Goal: Obtain resource: Download file/media

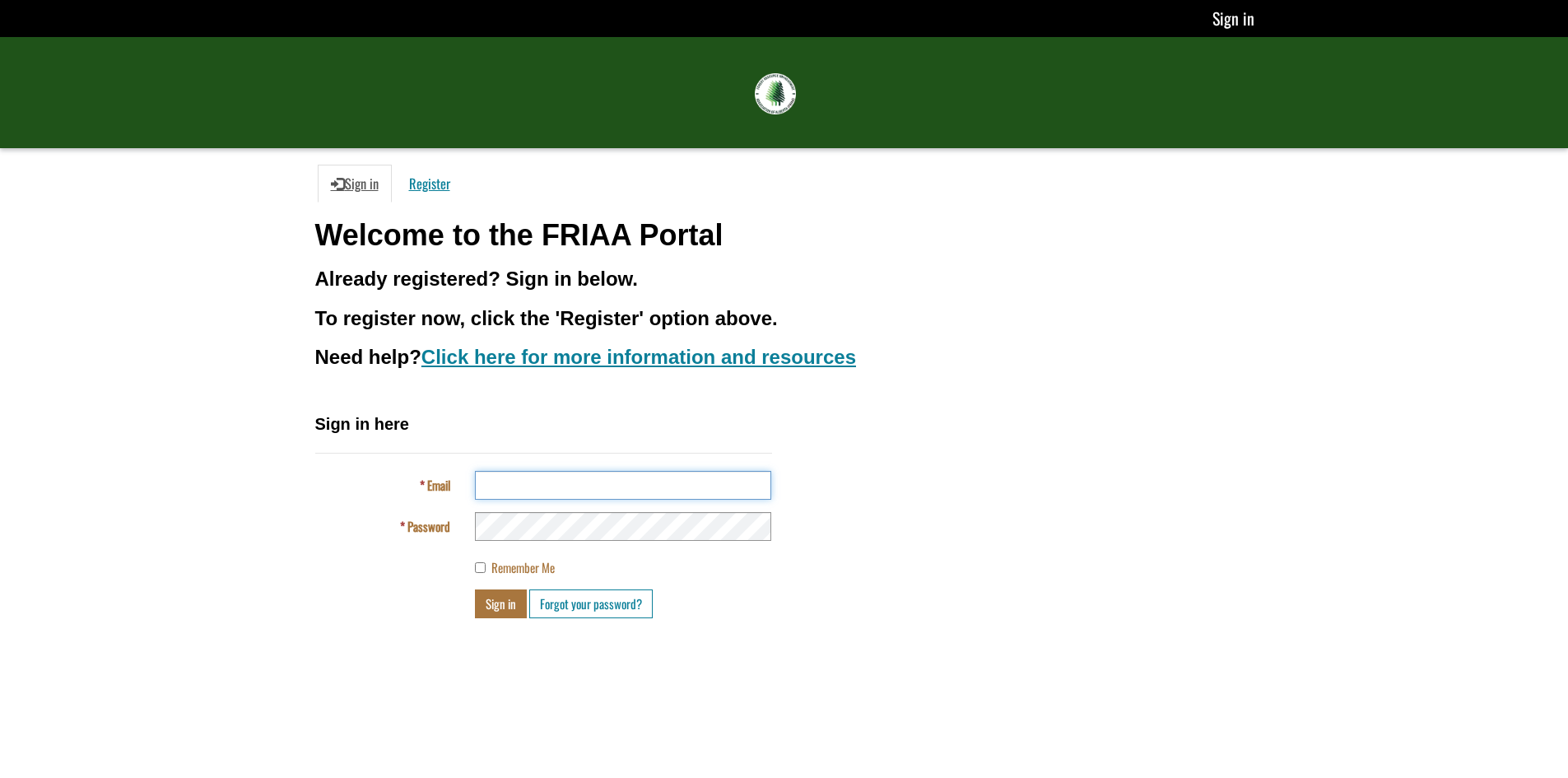
click at [572, 484] on input "Email" at bounding box center [622, 486] width 296 height 29
type input "**********"
click at [500, 600] on button "Sign in" at bounding box center [500, 605] width 51 height 29
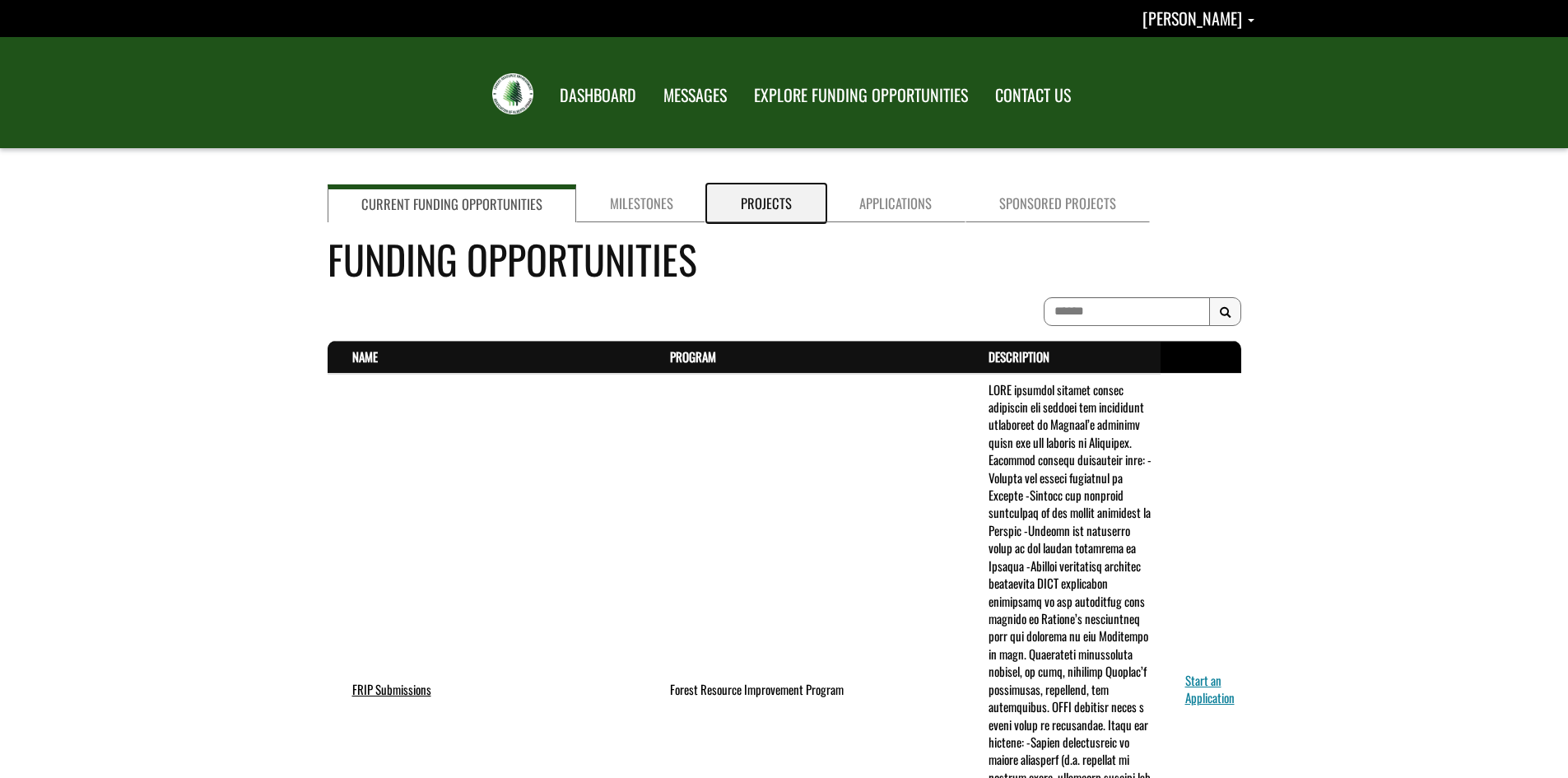
click at [767, 208] on link "Projects" at bounding box center [766, 204] width 118 height 38
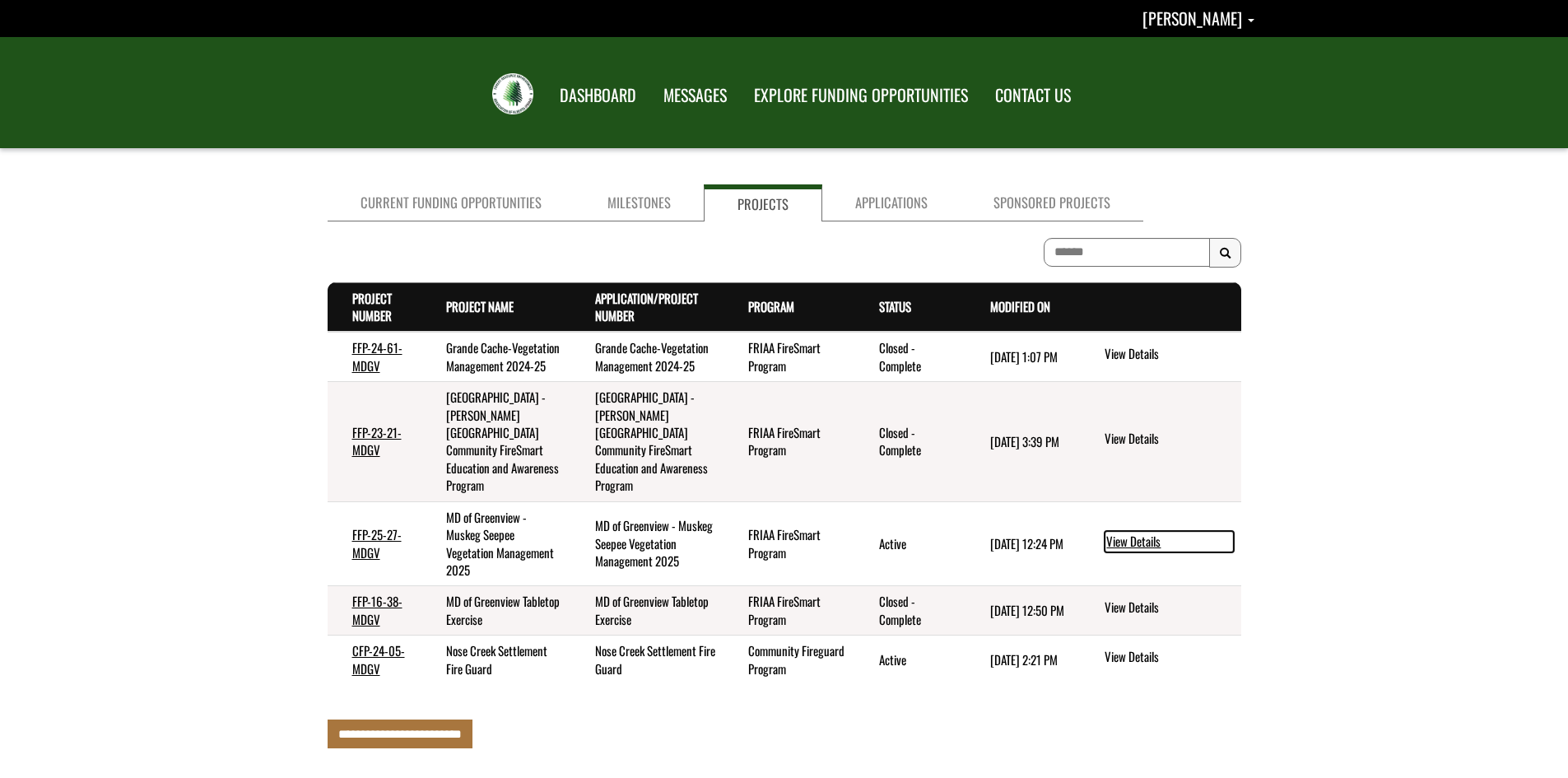
click at [1136, 542] on link "View Details" at bounding box center [1169, 542] width 130 height 21
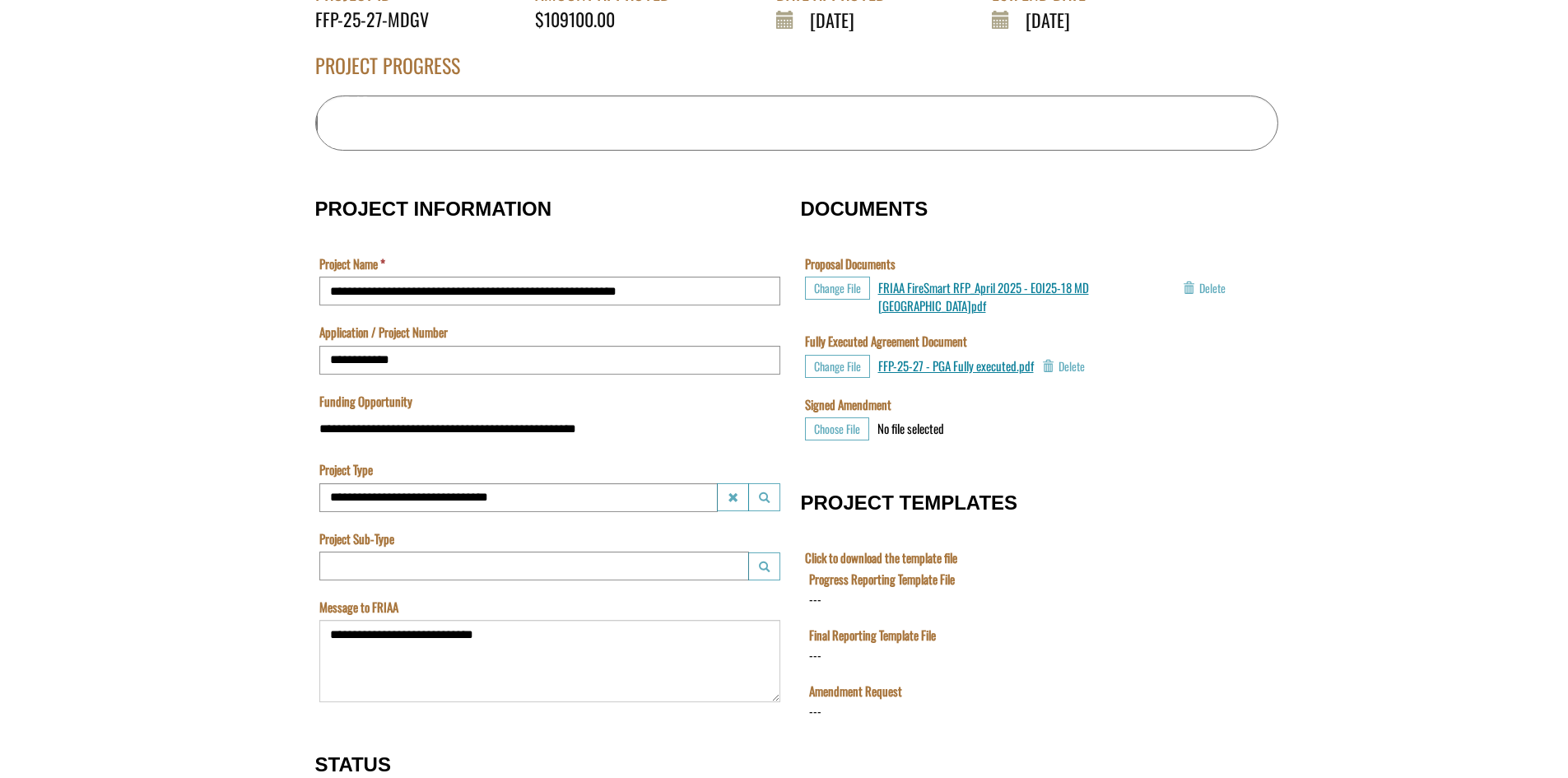
scroll to position [456, 0]
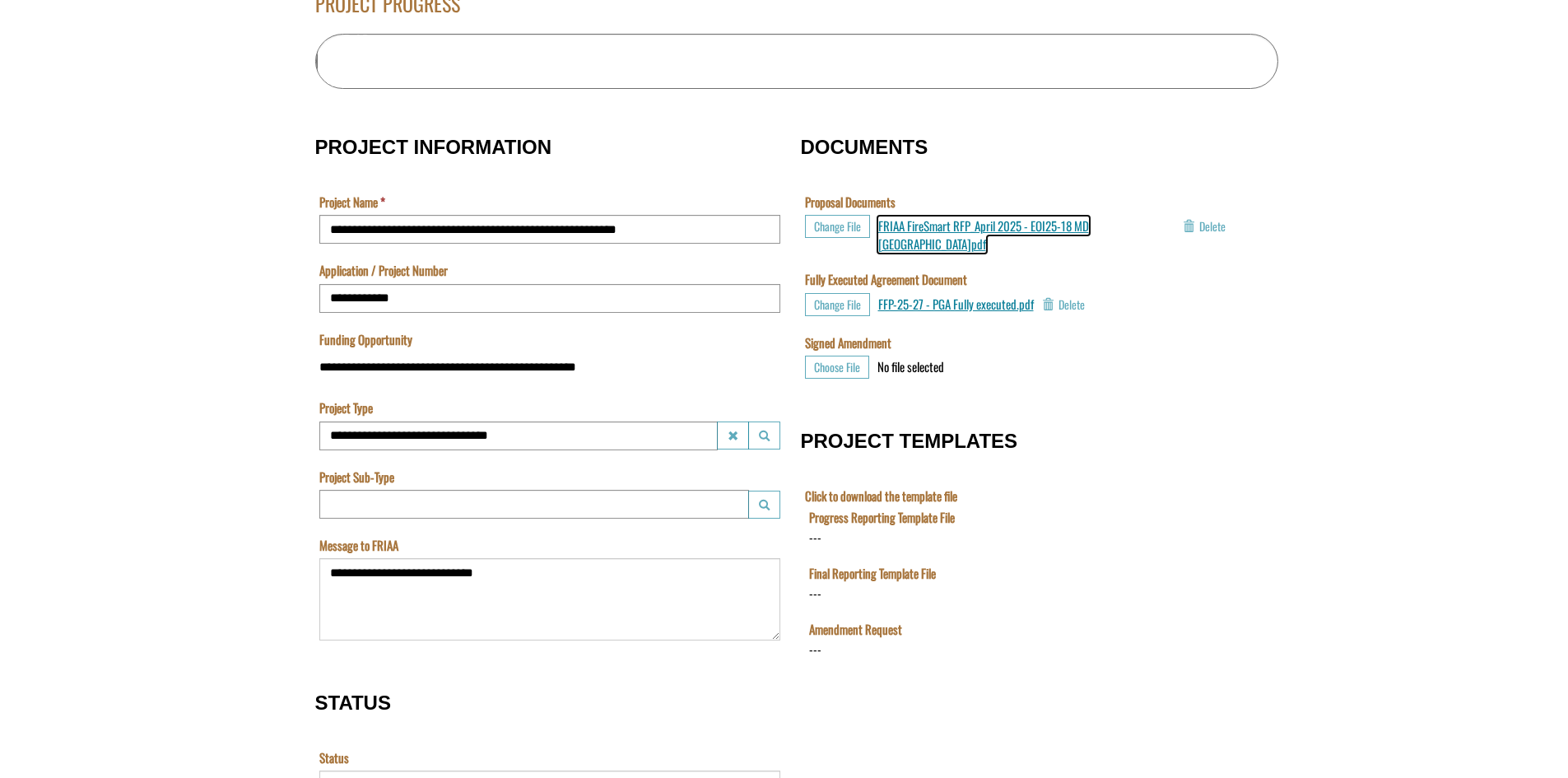
click at [1003, 223] on span "FRIAA FireSmart RFP_April 2025 - EOI25-18 MD [GEOGRAPHIC_DATA]pdf" at bounding box center [984, 234] width 211 height 35
